Goal: Check status

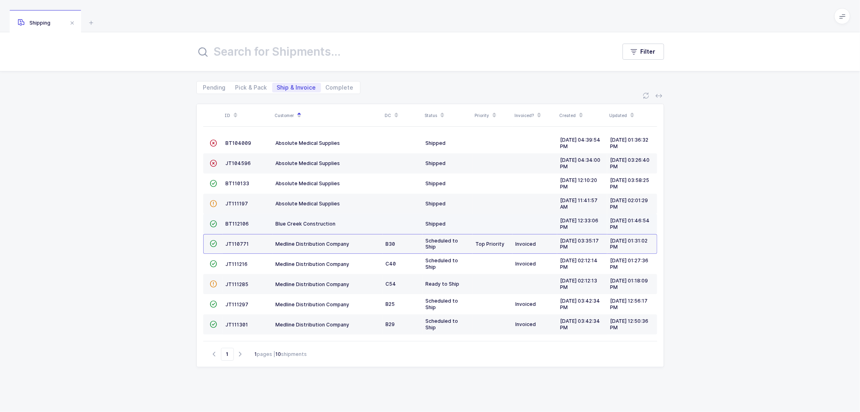
click at [235, 219] on td "BT112106" at bounding box center [248, 224] width 50 height 20
click at [234, 223] on span "BT112106" at bounding box center [237, 224] width 23 height 6
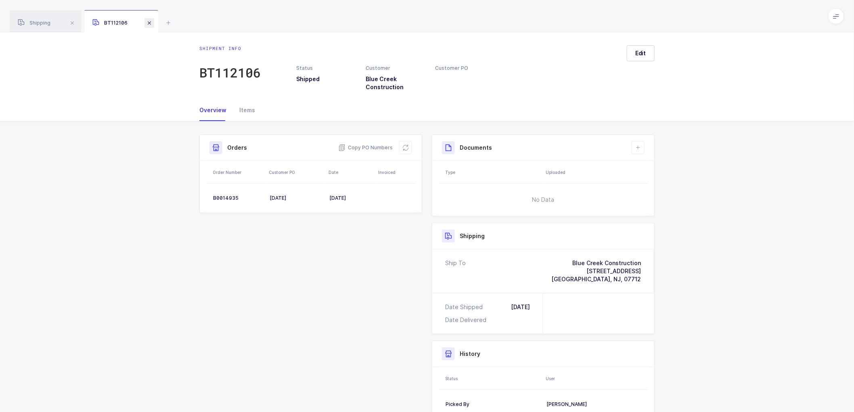
click at [150, 23] on span at bounding box center [149, 23] width 10 height 10
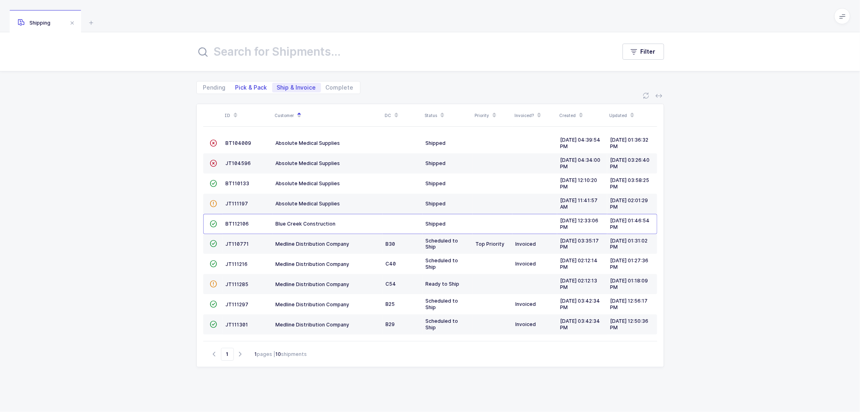
click at [244, 87] on span "Pick & Pack" at bounding box center [252, 88] width 32 height 6
click at [236, 87] on input "Pick & Pack" at bounding box center [233, 85] width 5 height 5
radio input "true"
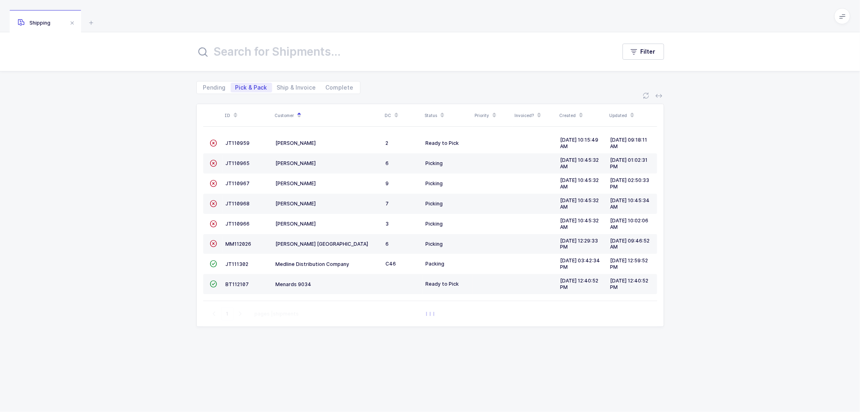
click at [293, 81] on div "Pending Pick & Pack Ship & Invoice Complete" at bounding box center [278, 87] width 164 height 13
click at [293, 83] on span "Ship & Invoice" at bounding box center [296, 88] width 49 height 10
click at [278, 83] on input "Ship & Invoice" at bounding box center [274, 85] width 5 height 5
radio input "true"
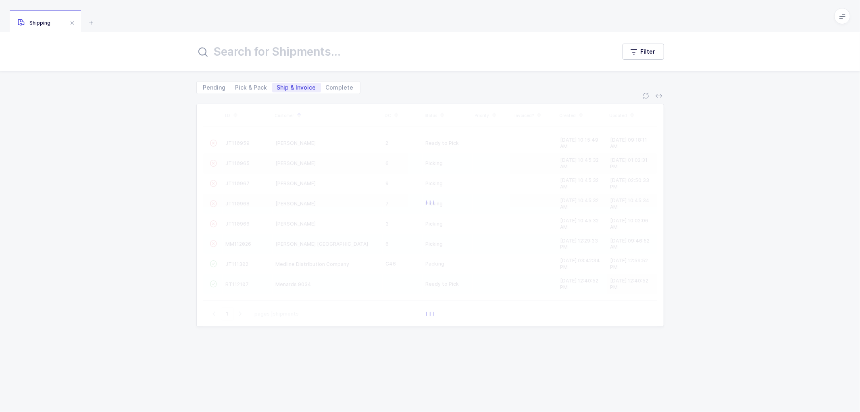
drag, startPoint x: 295, startPoint y: 78, endPoint x: 301, endPoint y: 82, distance: 7.1
click at [297, 79] on div "Pending Pick & Pack Ship & Invoice Complete" at bounding box center [430, 82] width 468 height 23
click at [301, 85] on span "Ship & Invoice" at bounding box center [296, 88] width 39 height 6
click at [278, 85] on input "Ship & Invoice" at bounding box center [274, 85] width 5 height 5
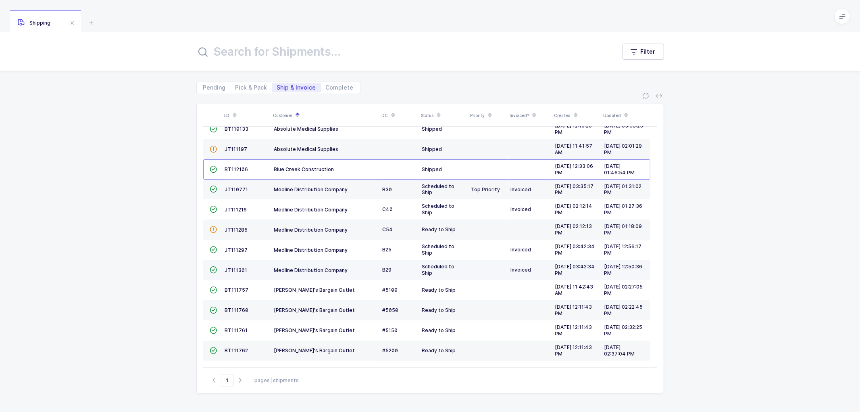
scroll to position [55, 0]
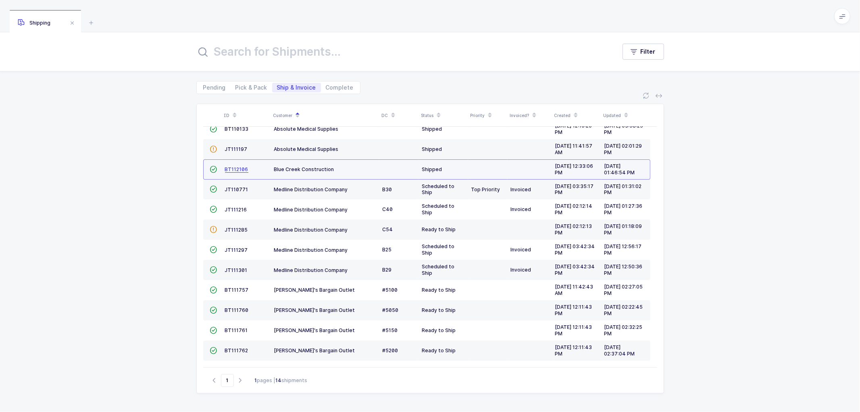
click at [230, 167] on span "BT112106" at bounding box center [236, 169] width 23 height 6
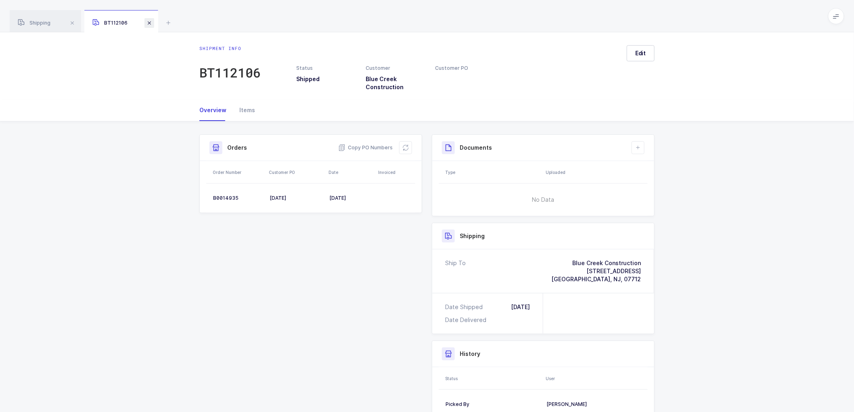
click at [148, 21] on span at bounding box center [149, 23] width 10 height 10
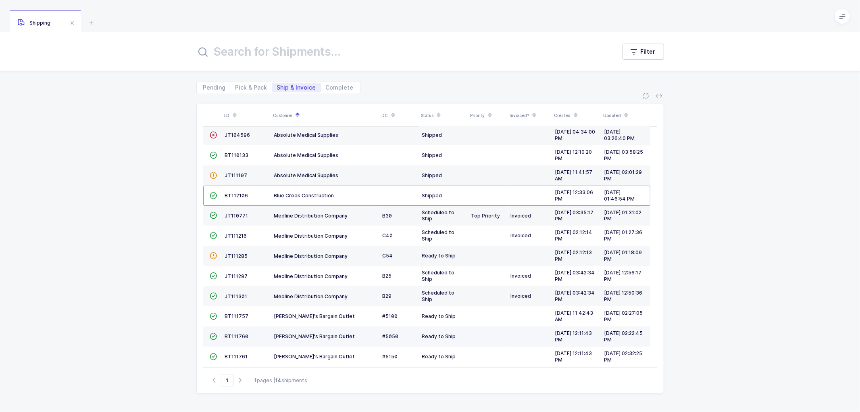
scroll to position [55, 0]
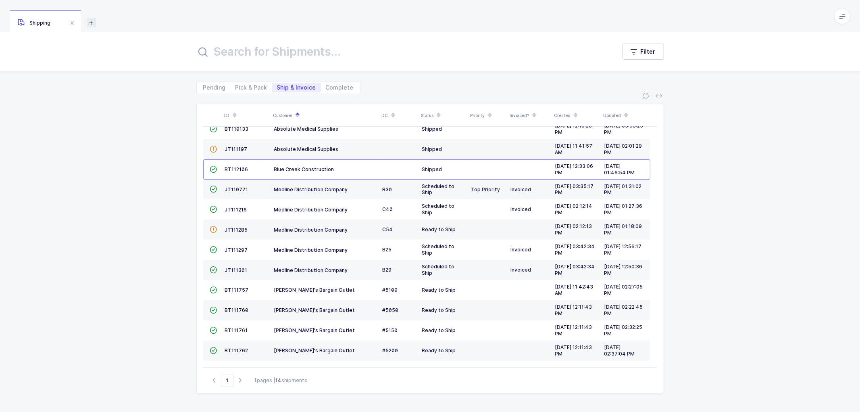
click at [93, 20] on icon at bounding box center [92, 23] width 10 height 10
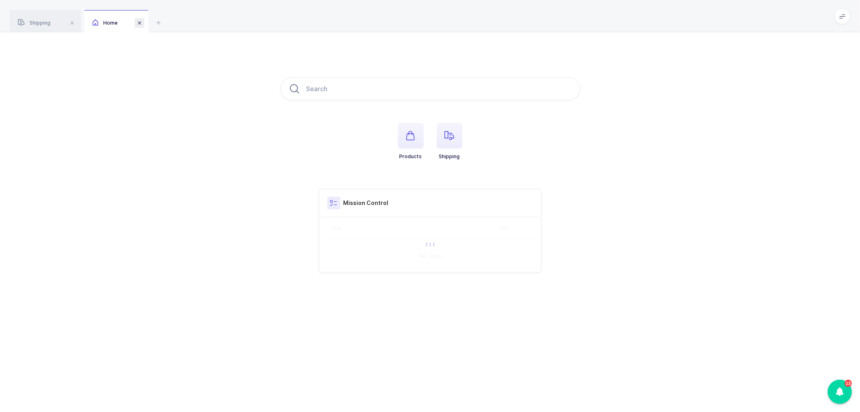
click at [139, 21] on span at bounding box center [140, 23] width 10 height 10
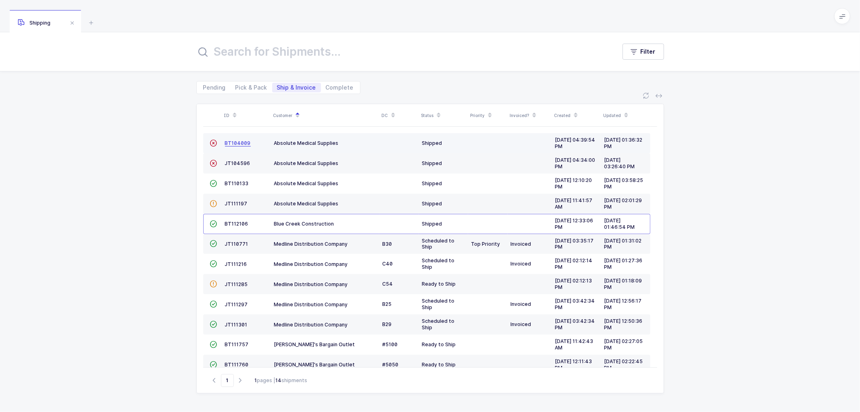
click at [236, 140] on span "BT104009" at bounding box center [238, 143] width 26 height 6
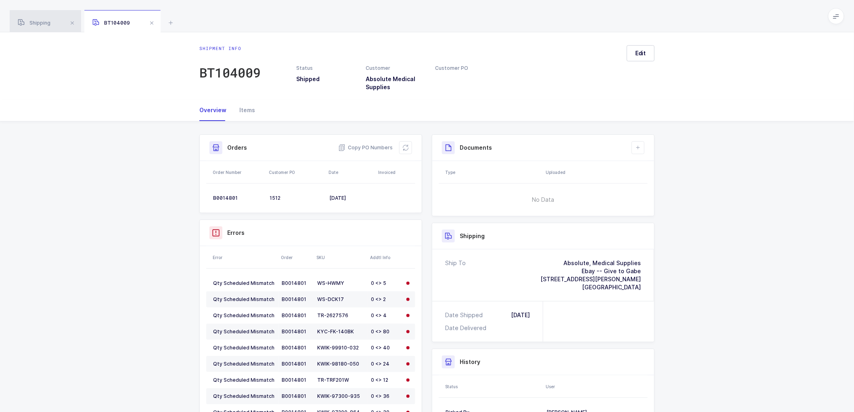
click at [48, 25] on span "Shipping" at bounding box center [34, 23] width 33 height 6
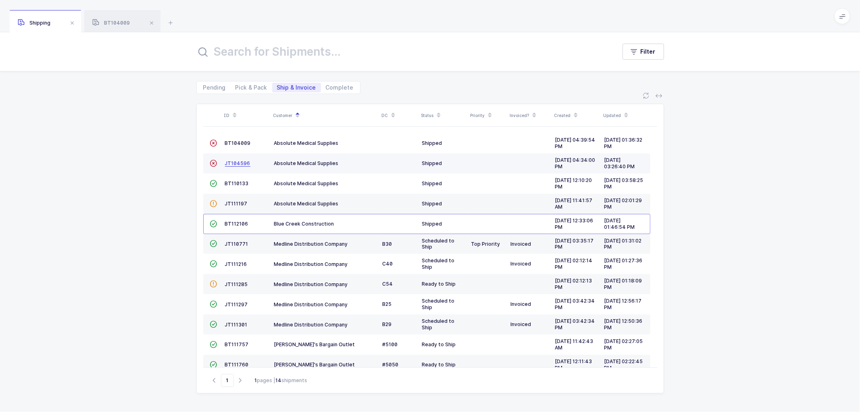
click at [236, 164] on span "JT104596" at bounding box center [237, 163] width 25 height 6
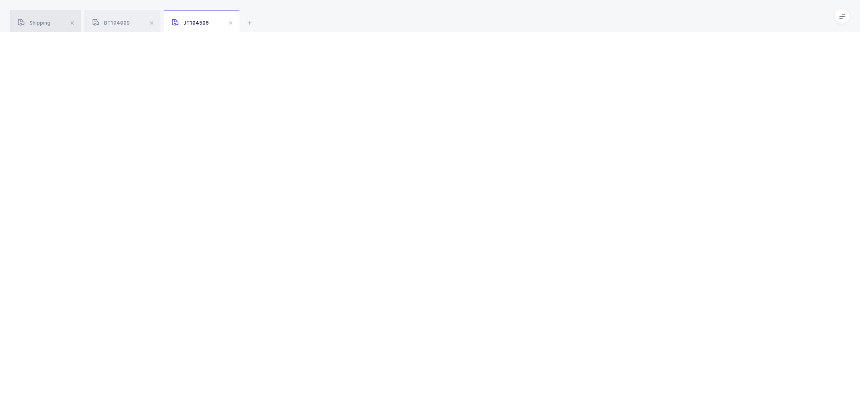
click at [35, 24] on span "Shipping" at bounding box center [34, 23] width 33 height 6
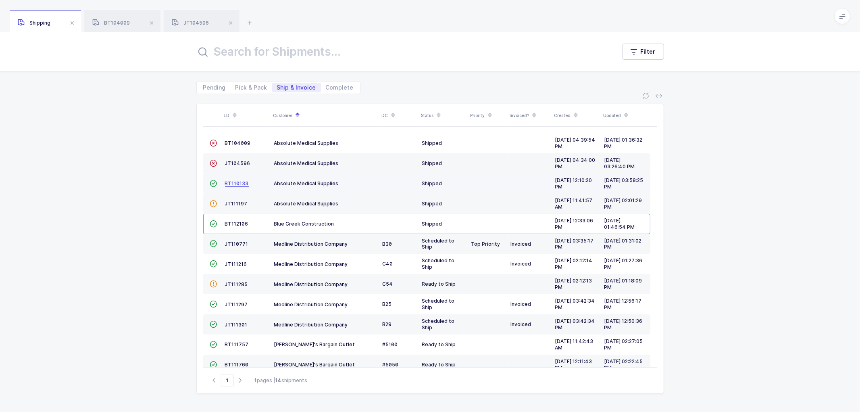
click at [235, 182] on span "BT110133" at bounding box center [237, 183] width 24 height 6
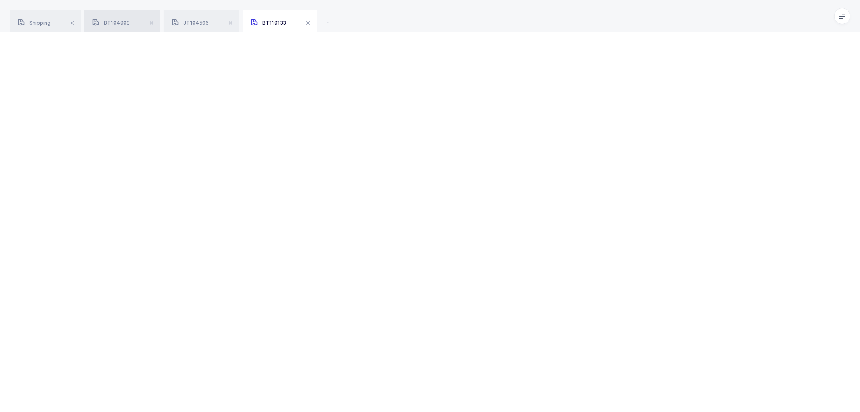
drag, startPoint x: 115, startPoint y: 15, endPoint x: 151, endPoint y: 29, distance: 39.1
click at [115, 15] on div "BT104009" at bounding box center [122, 21] width 76 height 23
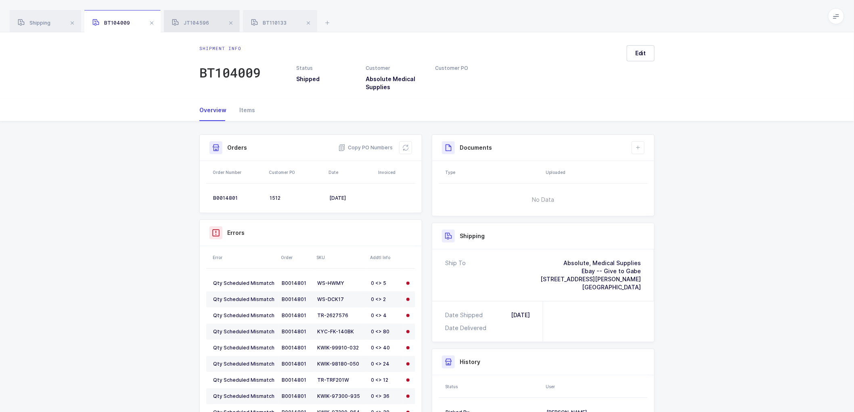
click at [186, 23] on span "JT104596" at bounding box center [190, 23] width 37 height 6
click at [276, 19] on div "BT110133" at bounding box center [280, 21] width 74 height 23
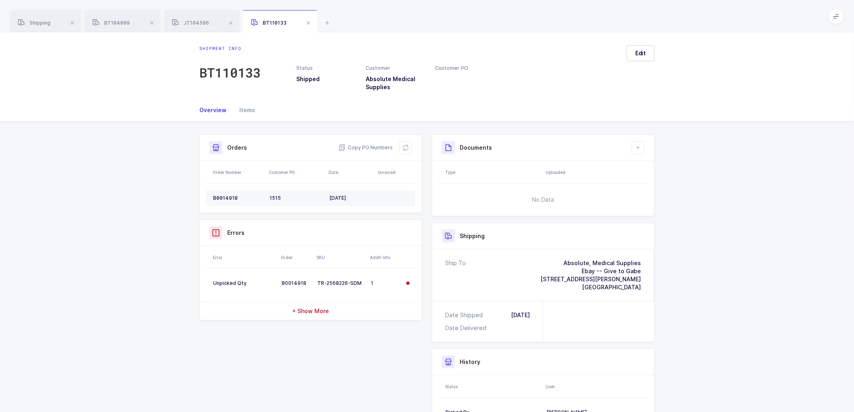
click at [223, 198] on div "B0014918" at bounding box center [238, 198] width 50 height 6
click at [514, 387] on div "Status" at bounding box center [493, 386] width 96 height 6
click at [490, 411] on html "Apps Core [GEOGRAPHIC_DATA] Admin Mission Control Purchasing [PERSON_NAME] Logo…" at bounding box center [427, 252] width 854 height 504
click at [223, 195] on div "B0014918" at bounding box center [238, 198] width 50 height 6
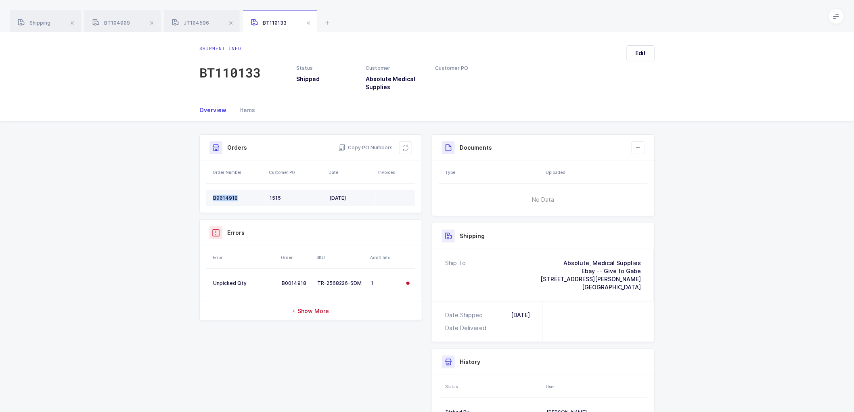
click at [224, 194] on td "B0014918" at bounding box center [236, 198] width 60 height 16
click at [223, 198] on div "B0014918" at bounding box center [238, 198] width 50 height 6
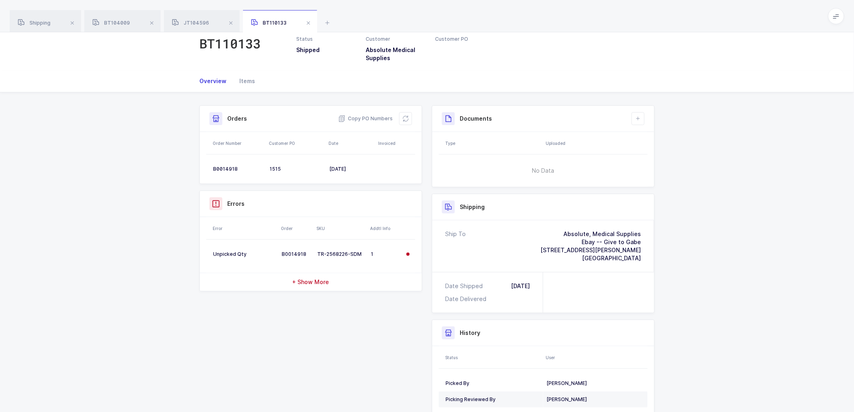
scroll to position [45, 0]
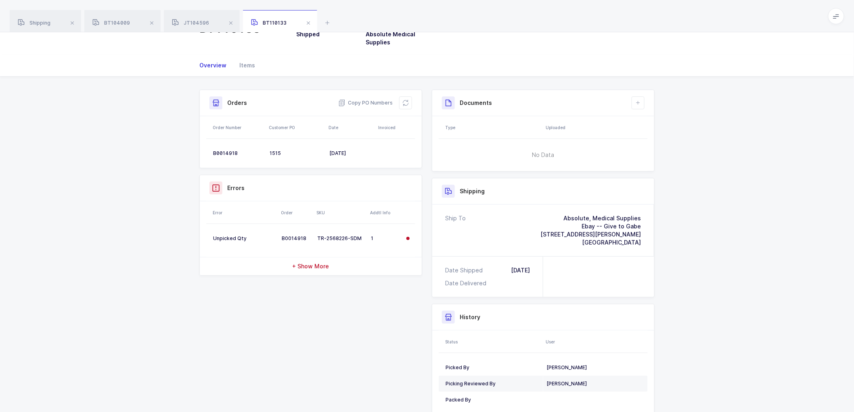
click at [222, 125] on div "Order Number" at bounding box center [238, 127] width 51 height 6
click at [223, 126] on div "Order Number" at bounding box center [238, 127] width 51 height 6
click at [222, 152] on div "B0014918" at bounding box center [238, 153] width 50 height 6
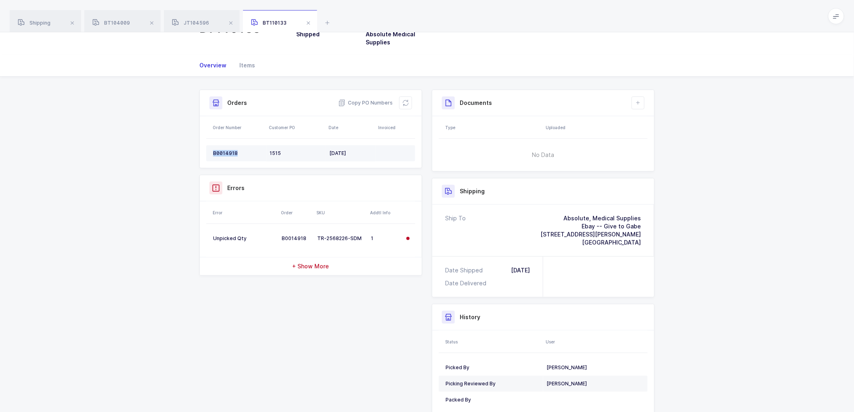
copy div "B0014918"
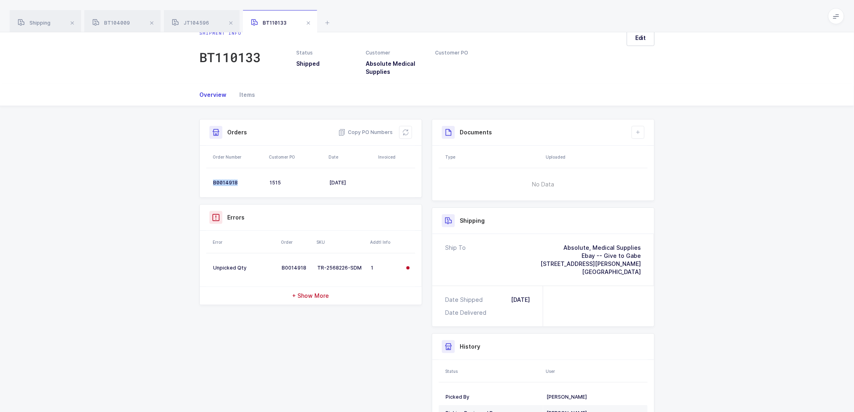
scroll to position [0, 0]
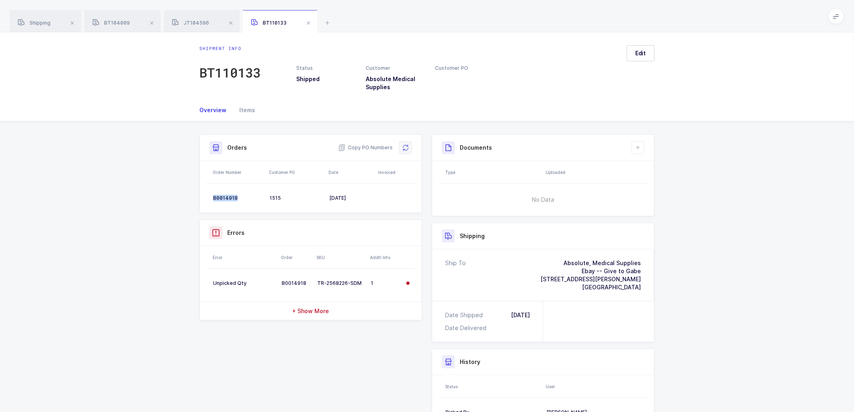
click at [401, 144] on button at bounding box center [405, 147] width 13 height 13
click at [305, 22] on span at bounding box center [308, 23] width 10 height 10
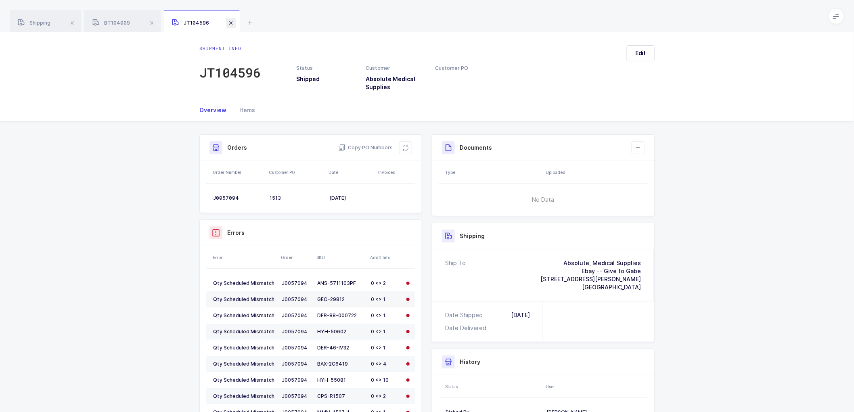
click at [228, 21] on span at bounding box center [231, 23] width 10 height 10
drag, startPoint x: 150, startPoint y: 21, endPoint x: 156, endPoint y: 21, distance: 5.6
click at [150, 21] on span at bounding box center [152, 23] width 10 height 10
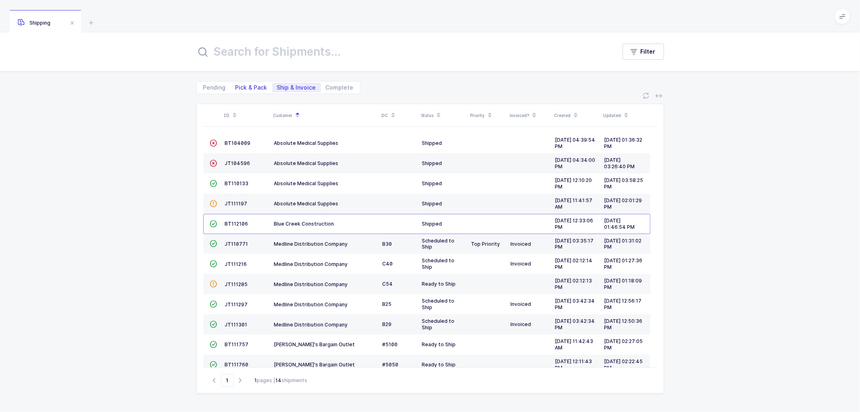
drag, startPoint x: 245, startPoint y: 86, endPoint x: 295, endPoint y: 88, distance: 49.7
click at [246, 86] on span "Pick & Pack" at bounding box center [252, 88] width 32 height 6
click at [236, 86] on input "Pick & Pack" at bounding box center [233, 85] width 5 height 5
radio input "true"
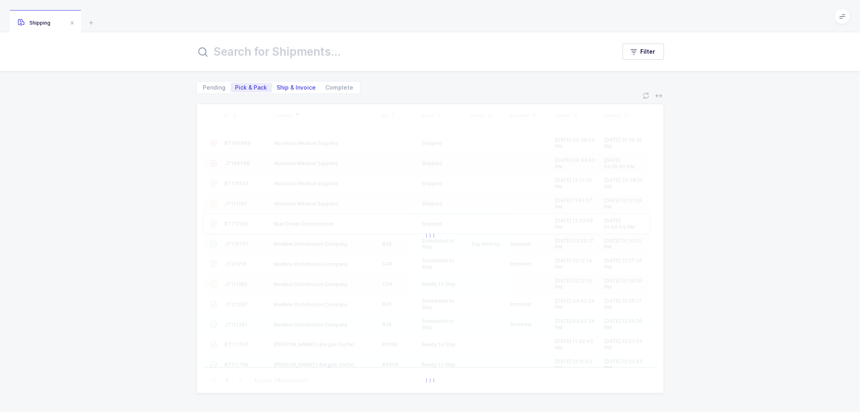
click at [289, 86] on span "Ship & Invoice" at bounding box center [296, 88] width 39 height 6
click at [278, 86] on input "Ship & Invoice" at bounding box center [274, 85] width 5 height 5
radio input "true"
radio input "false"
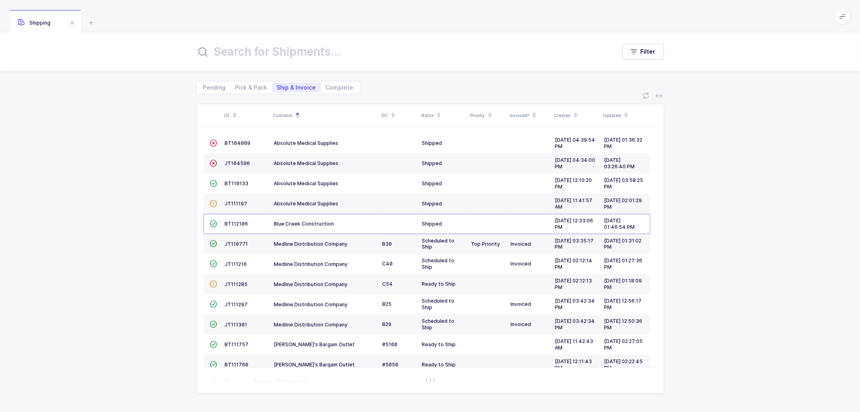
click at [742, 208] on div "ID Customer DC Status Priority Invoiced? Created Updated  BT104009 Absolute Me…" at bounding box center [430, 253] width 860 height 318
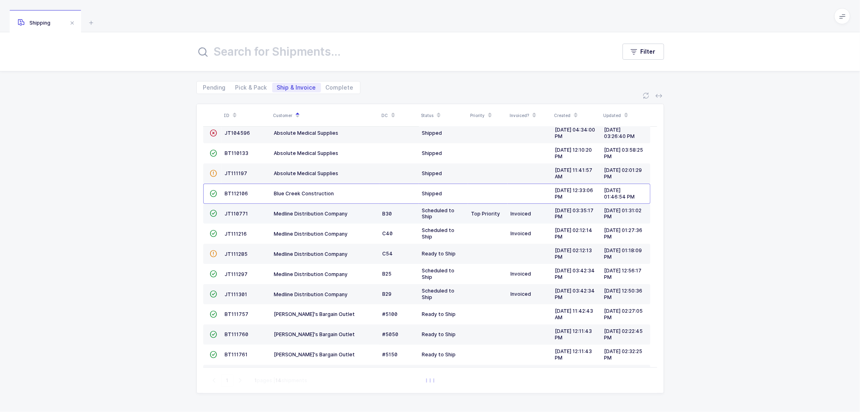
scroll to position [10, 0]
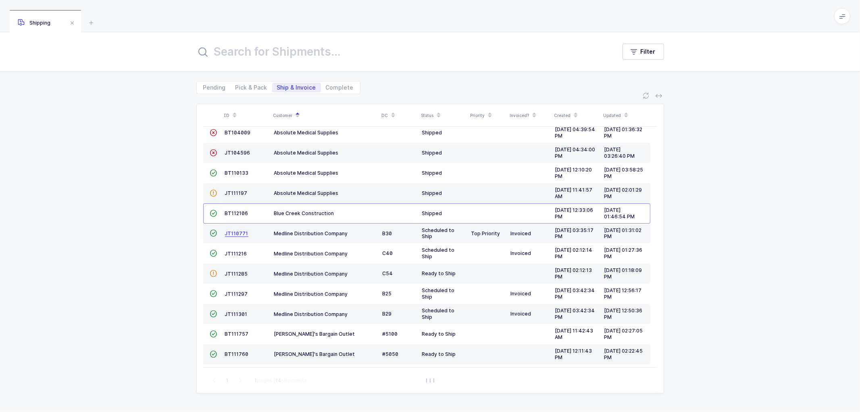
click at [236, 233] on span "JT110771" at bounding box center [236, 233] width 23 height 6
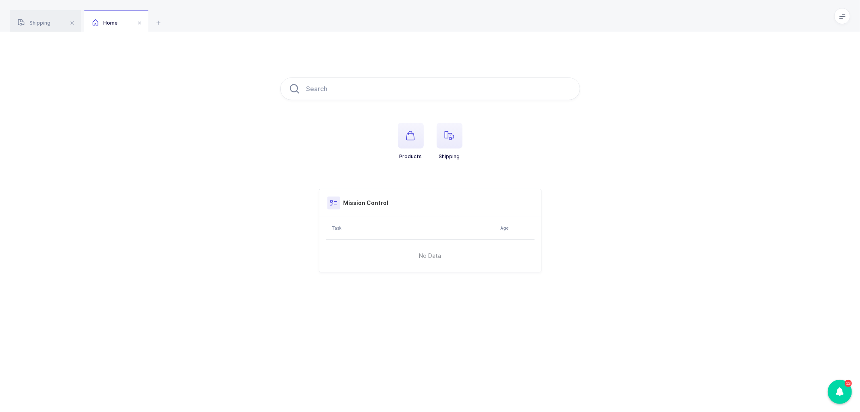
drag, startPoint x: 803, startPoint y: 139, endPoint x: 787, endPoint y: 140, distance: 16.2
click at [803, 140] on div "Products Shipping Mission Control Task Age No Data Import Drag & drop to upload…" at bounding box center [430, 174] width 860 height 285
click at [140, 23] on span at bounding box center [140, 23] width 10 height 10
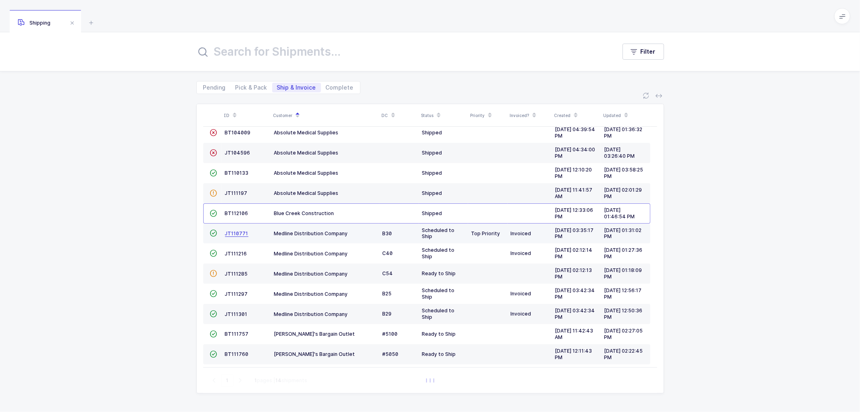
click at [238, 232] on span "JT110771" at bounding box center [236, 233] width 23 height 6
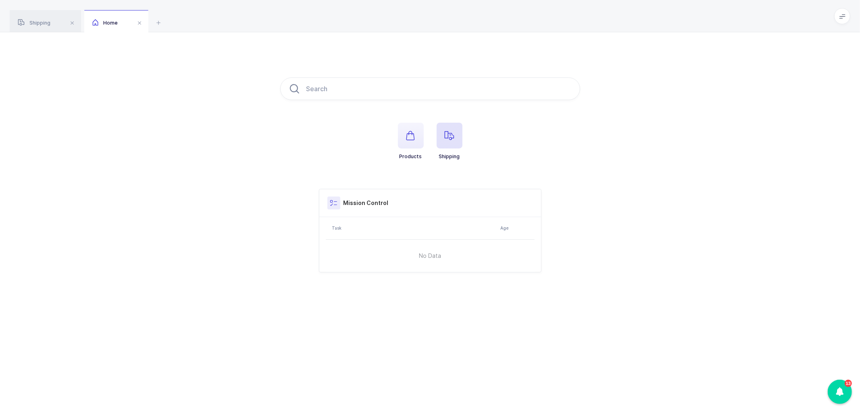
click at [446, 138] on icon "button" at bounding box center [450, 136] width 10 height 10
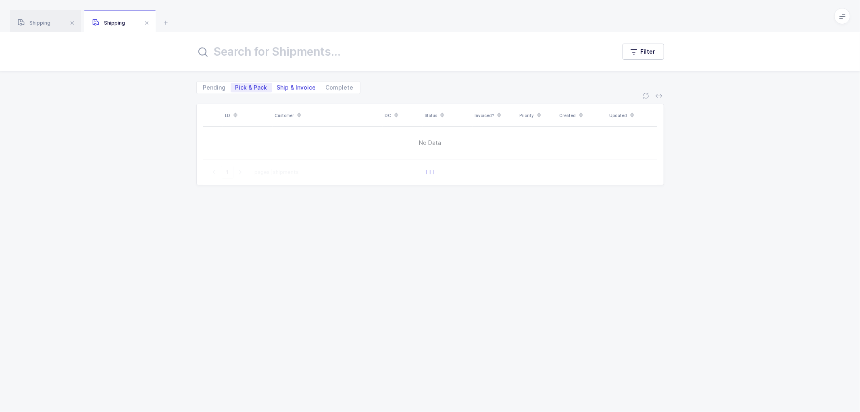
click at [290, 85] on span "Ship & Invoice" at bounding box center [296, 88] width 39 height 6
click at [278, 85] on input "Ship & Invoice" at bounding box center [274, 85] width 5 height 5
radio input "true"
radio input "false"
click at [51, 22] on div "Shipping" at bounding box center [45, 21] width 71 height 23
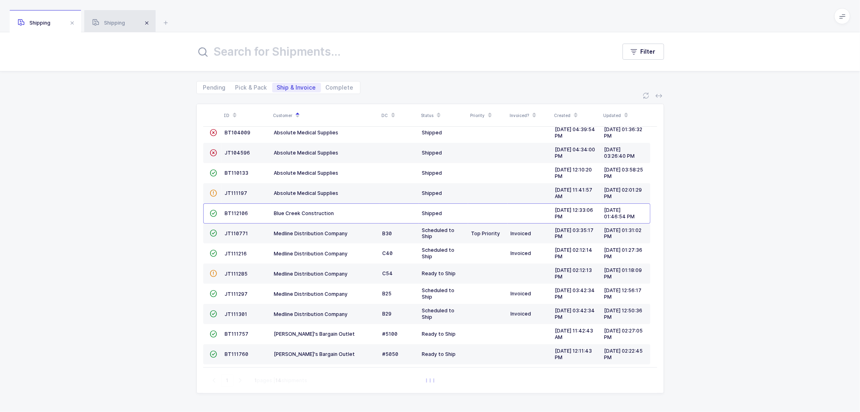
click at [150, 23] on span at bounding box center [147, 23] width 10 height 10
click at [246, 85] on span "Pick & Pack" at bounding box center [252, 88] width 32 height 6
click at [236, 85] on input "Pick & Pack" at bounding box center [233, 85] width 5 height 5
radio input "true"
radio input "false"
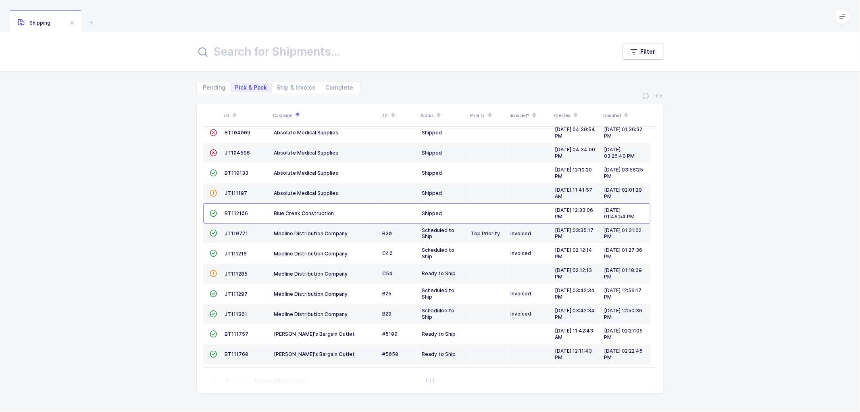
click at [257, 87] on span "Pick & Pack" at bounding box center [252, 88] width 32 height 6
click at [236, 87] on input "Pick & Pack" at bounding box center [233, 85] width 5 height 5
